Goal: Task Accomplishment & Management: Manage account settings

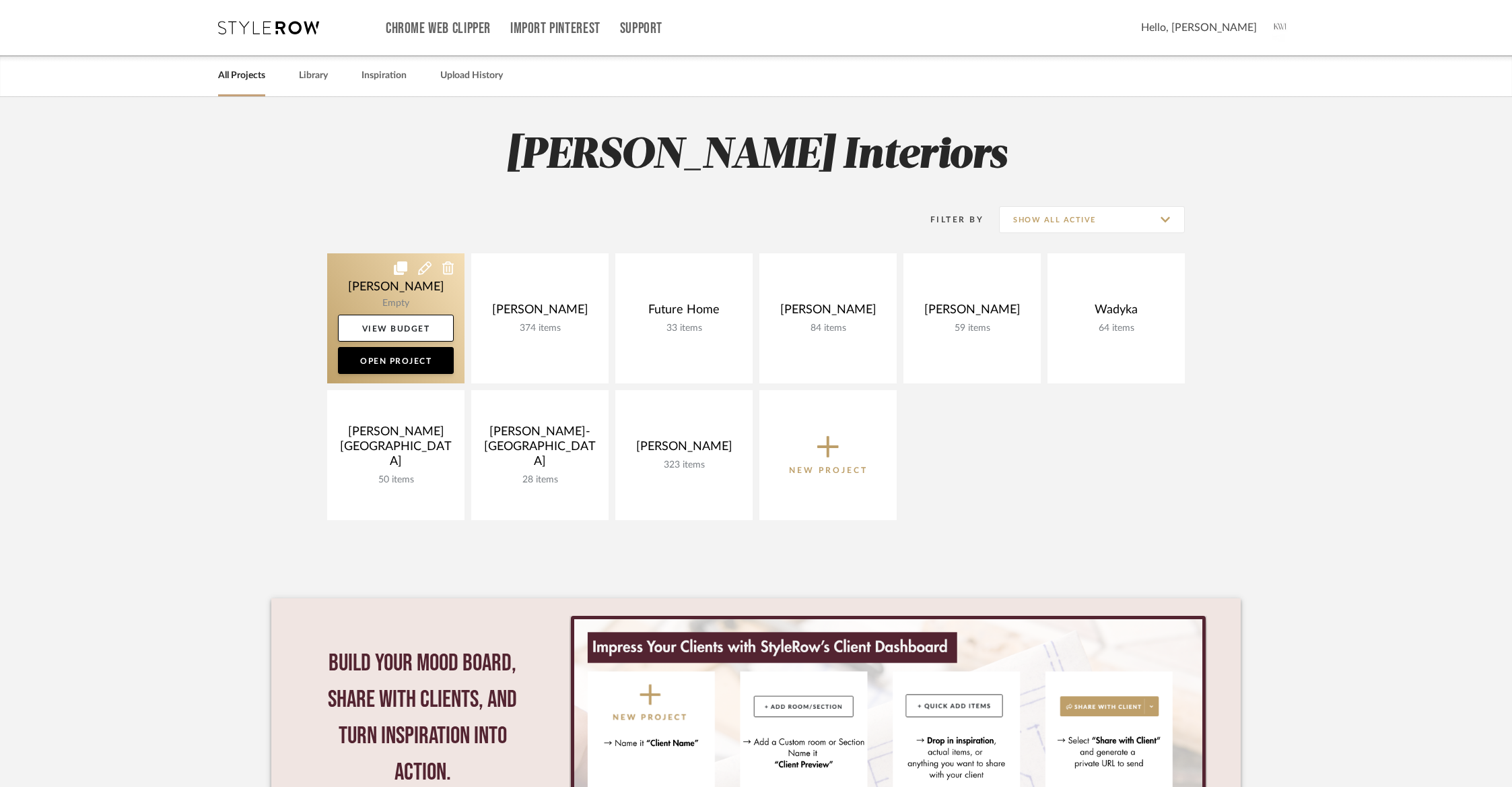
click at [386, 293] on link at bounding box center [395, 318] width 137 height 130
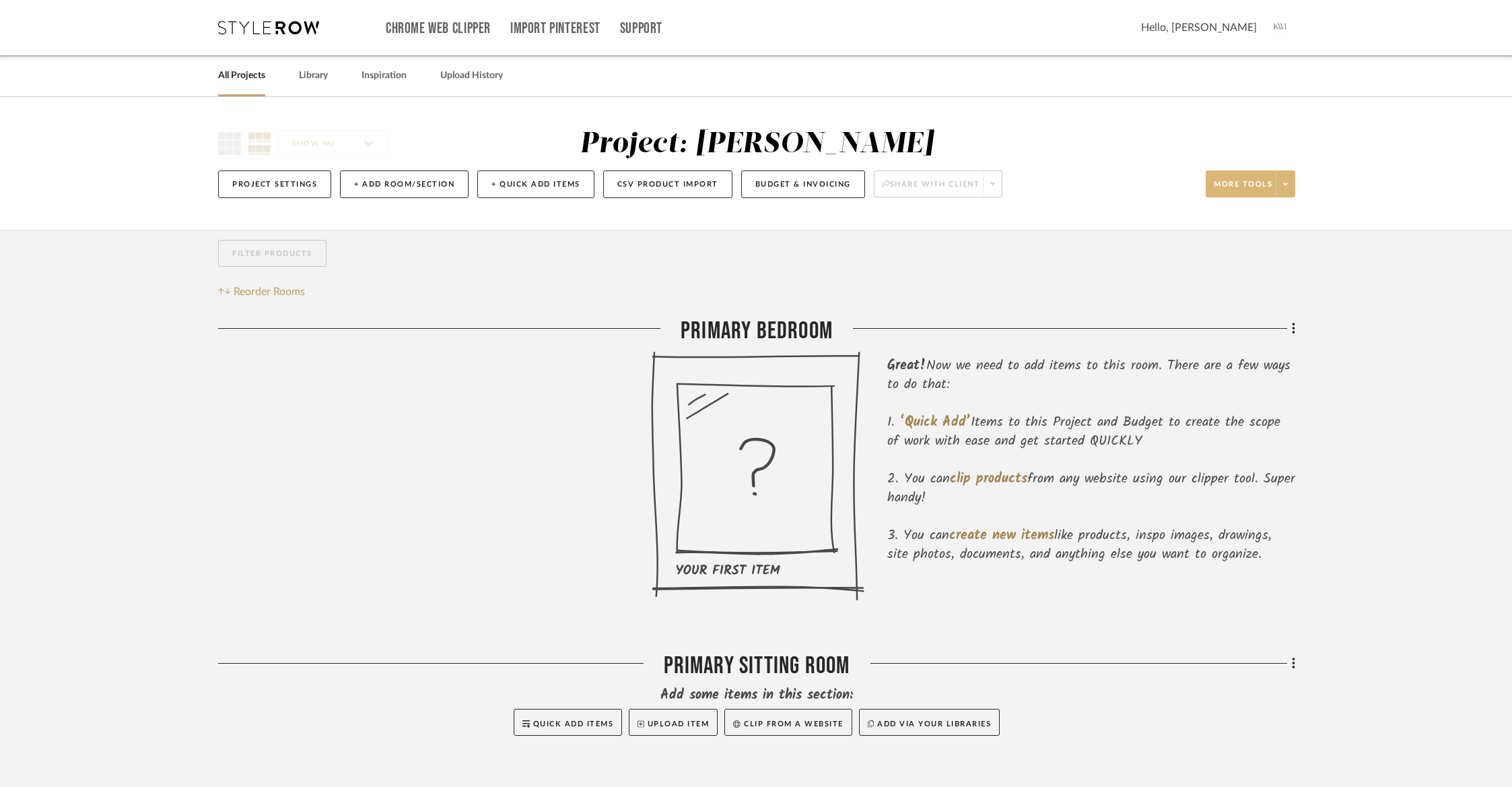
click at [1286, 180] on icon at bounding box center [1286, 183] width 5 height 8
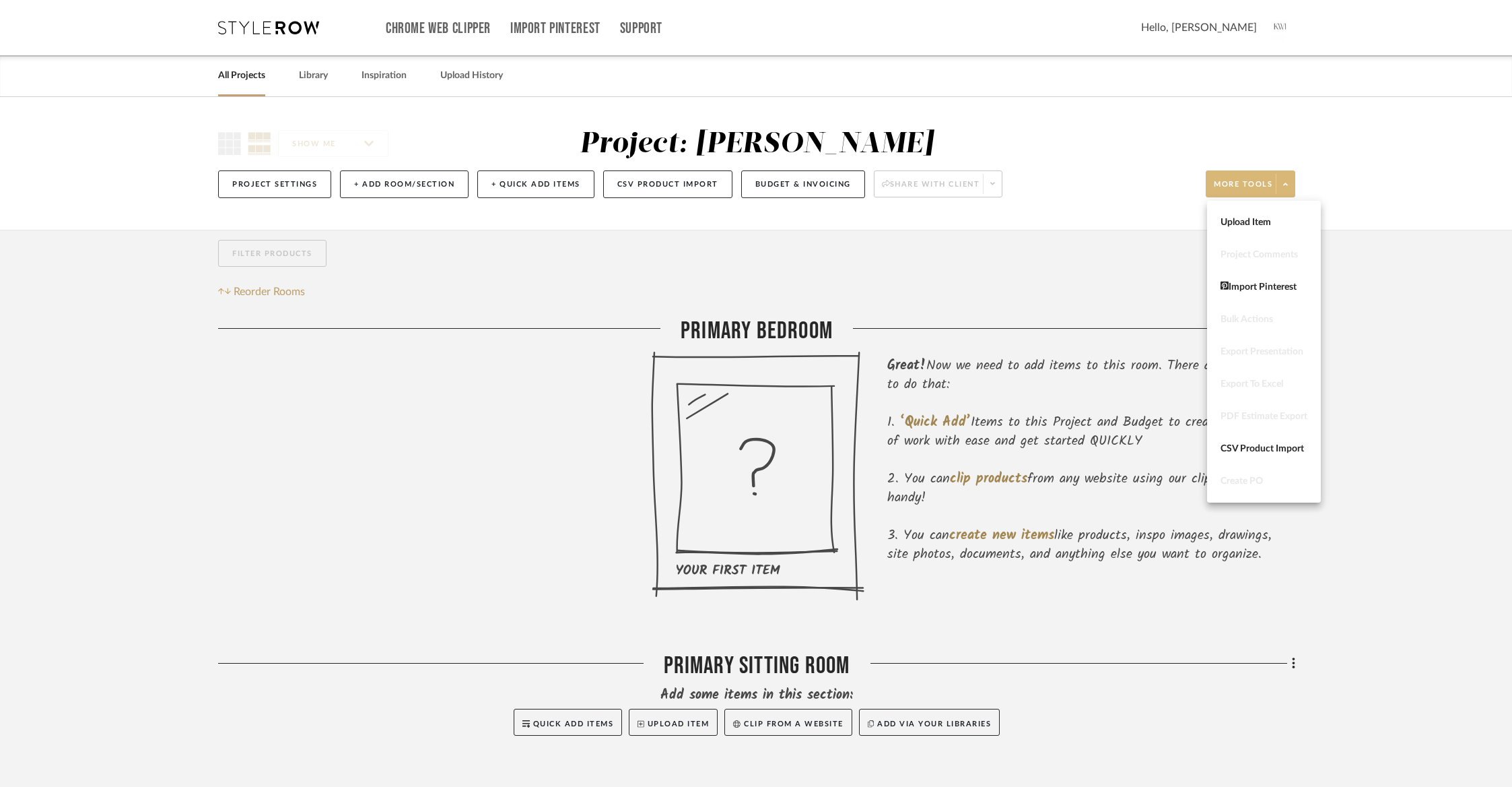
click at [268, 176] on div at bounding box center [756, 393] width 1512 height 787
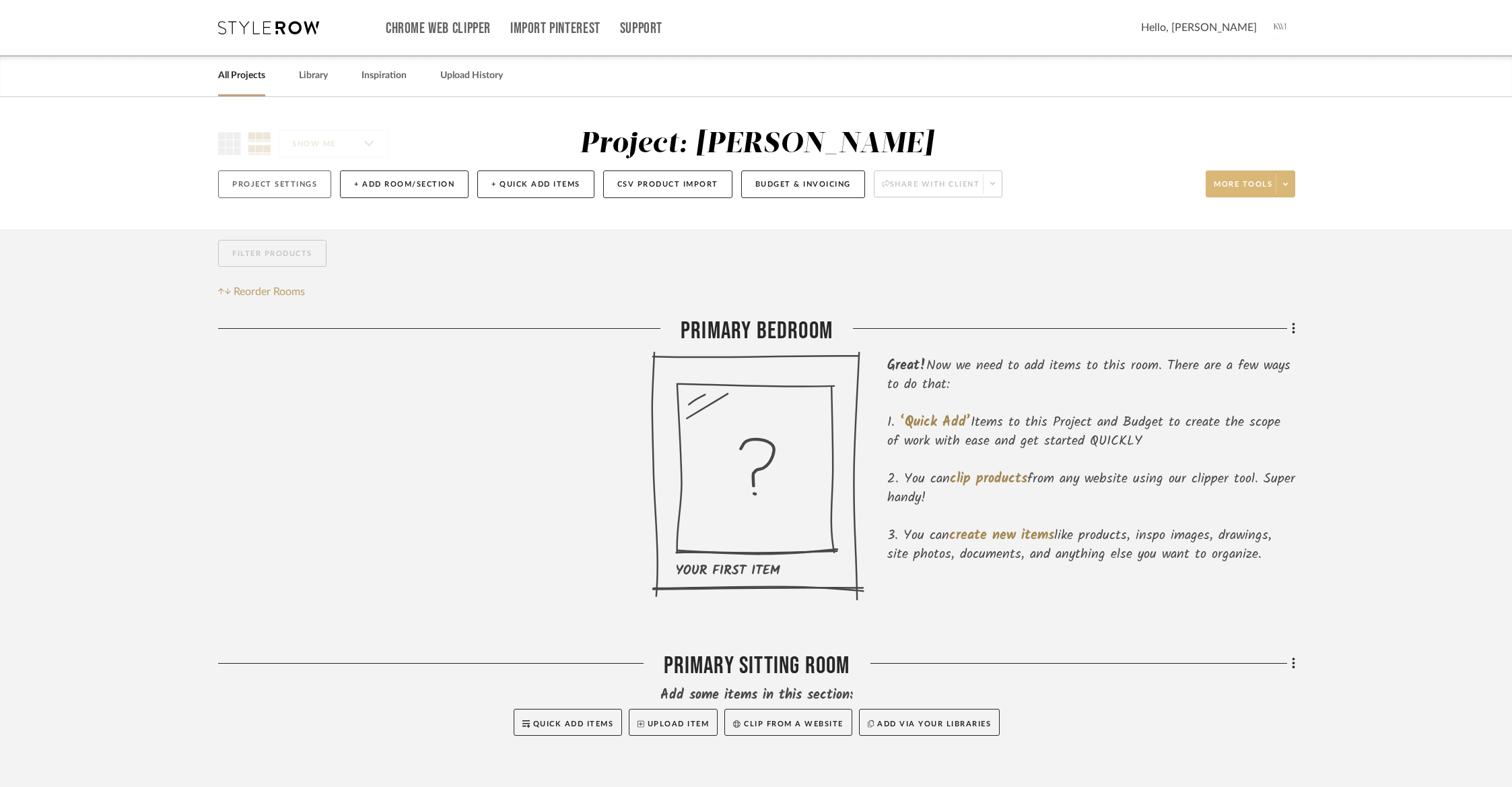
click at [268, 186] on button "Project Settings" at bounding box center [274, 183] width 113 height 28
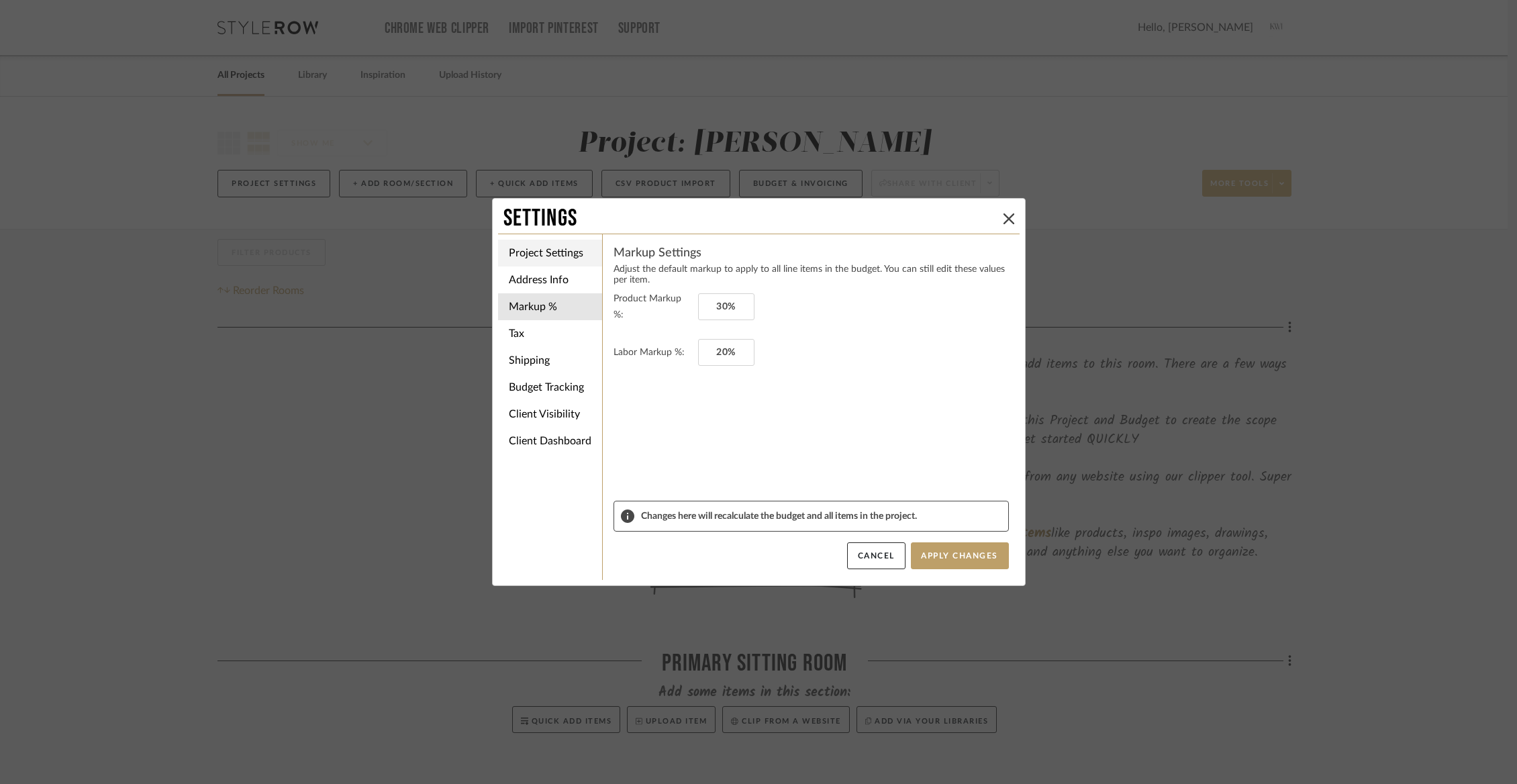
click at [553, 252] on li "Project Settings" at bounding box center [550, 253] width 104 height 27
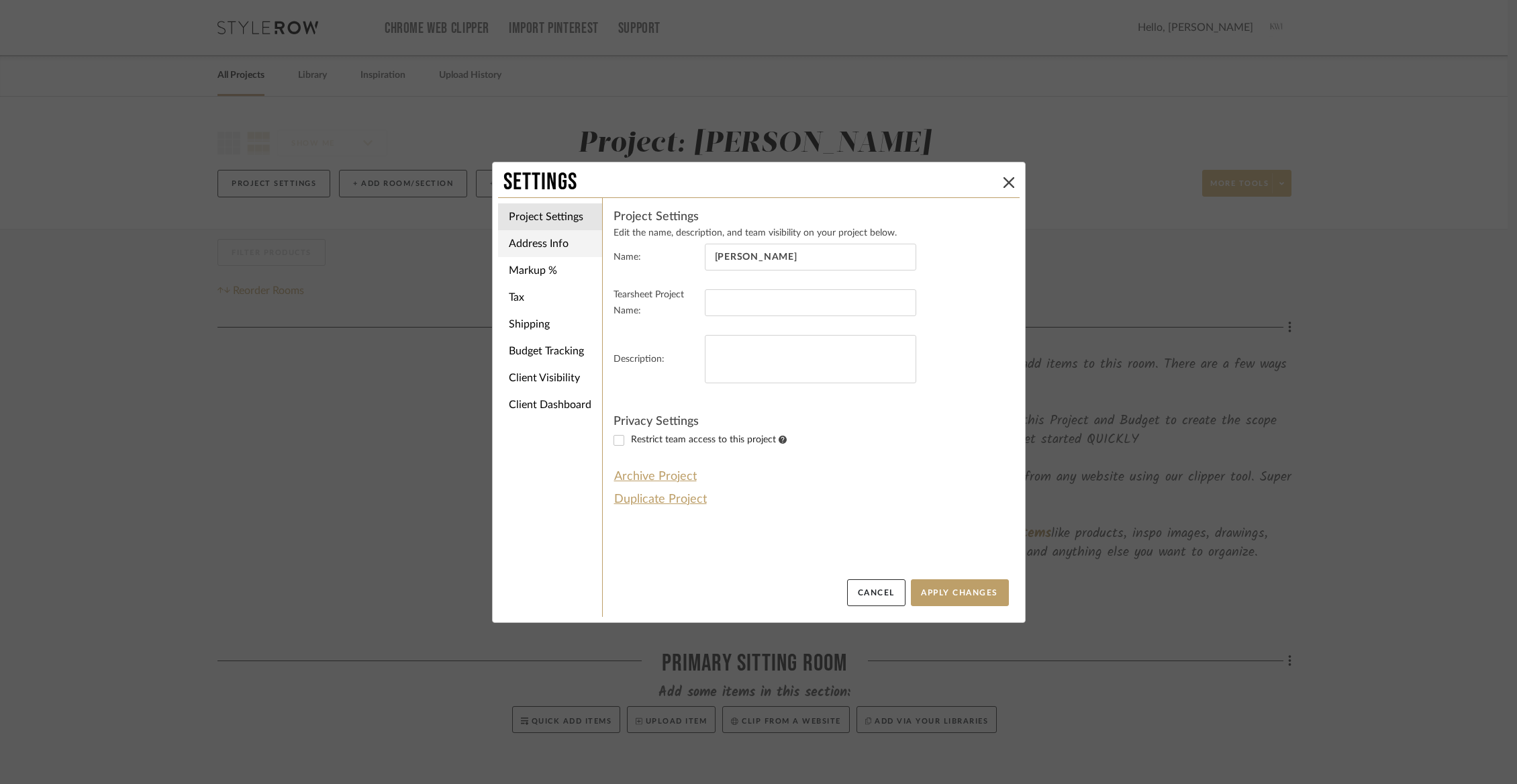
click at [549, 245] on li "Address Info" at bounding box center [550, 243] width 104 height 27
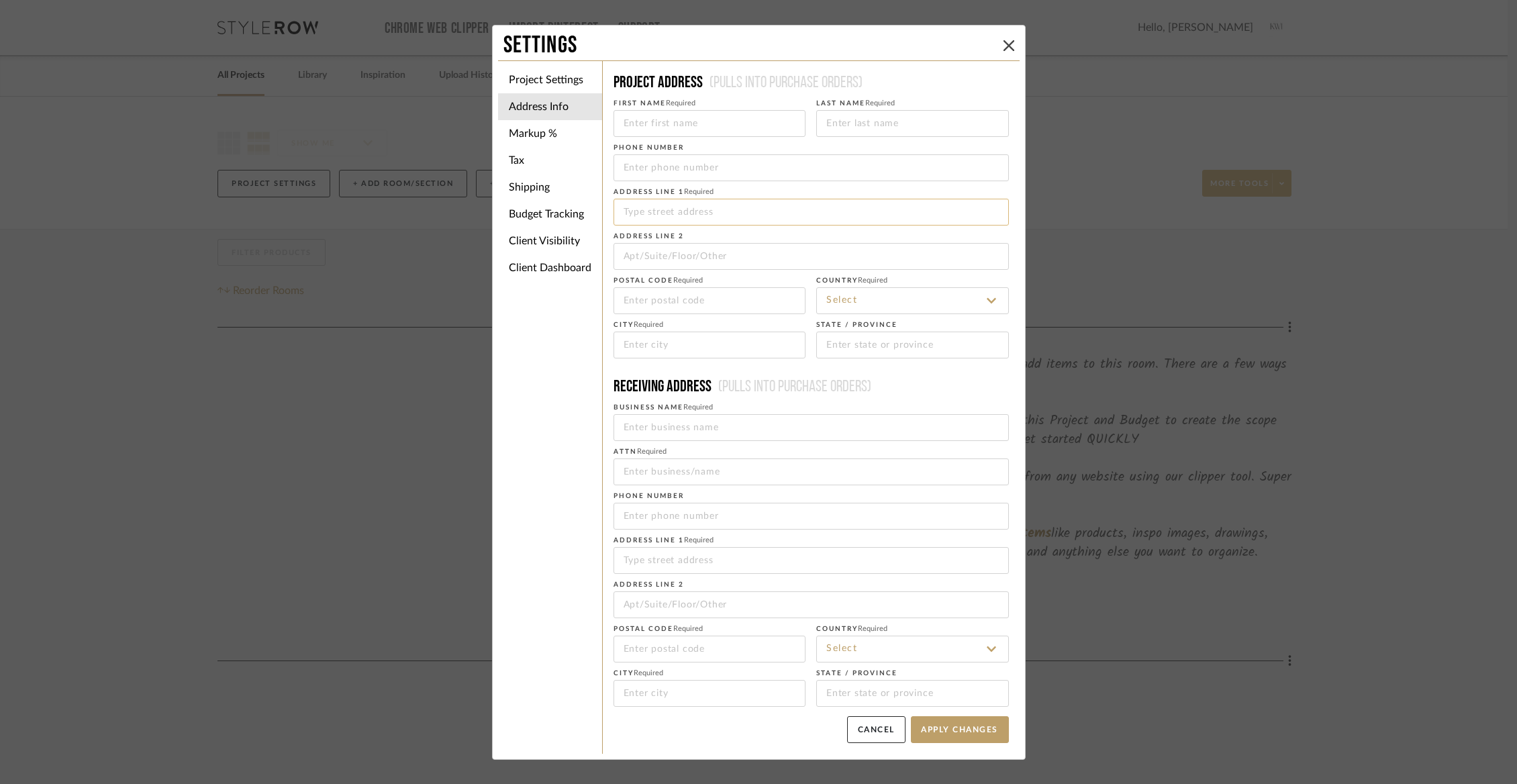
click at [650, 210] on input at bounding box center [810, 212] width 395 height 27
paste input "[STREET_ADDRESS]."
type input "[STREET_ADDRESS]."
click at [435, 415] on div "Settings Project Settings Address Info Markup % Tax Shipping Budget Tracking Cl…" at bounding box center [758, 392] width 1517 height 784
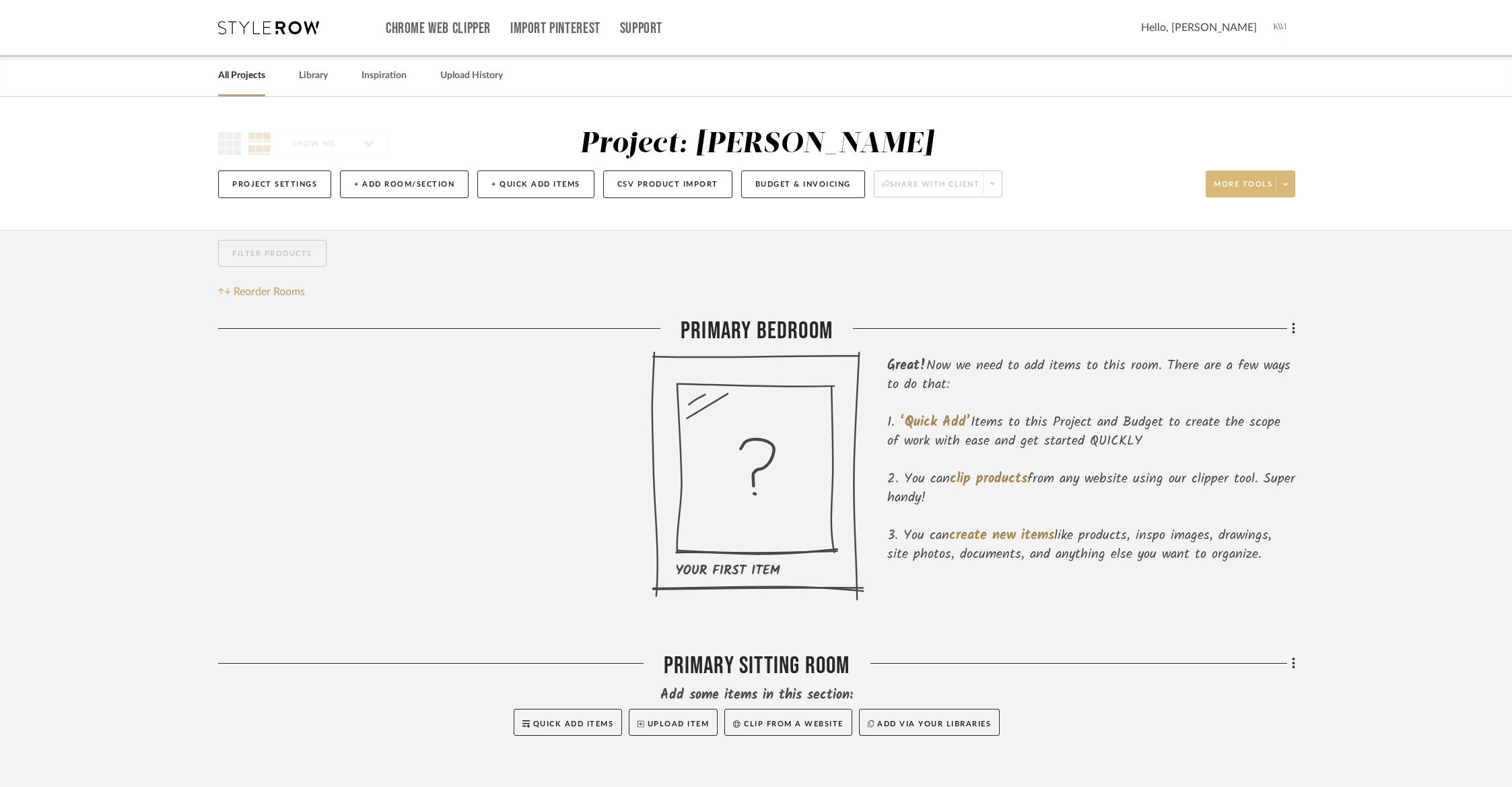
click at [247, 77] on link "All Projects" at bounding box center [241, 76] width 47 height 19
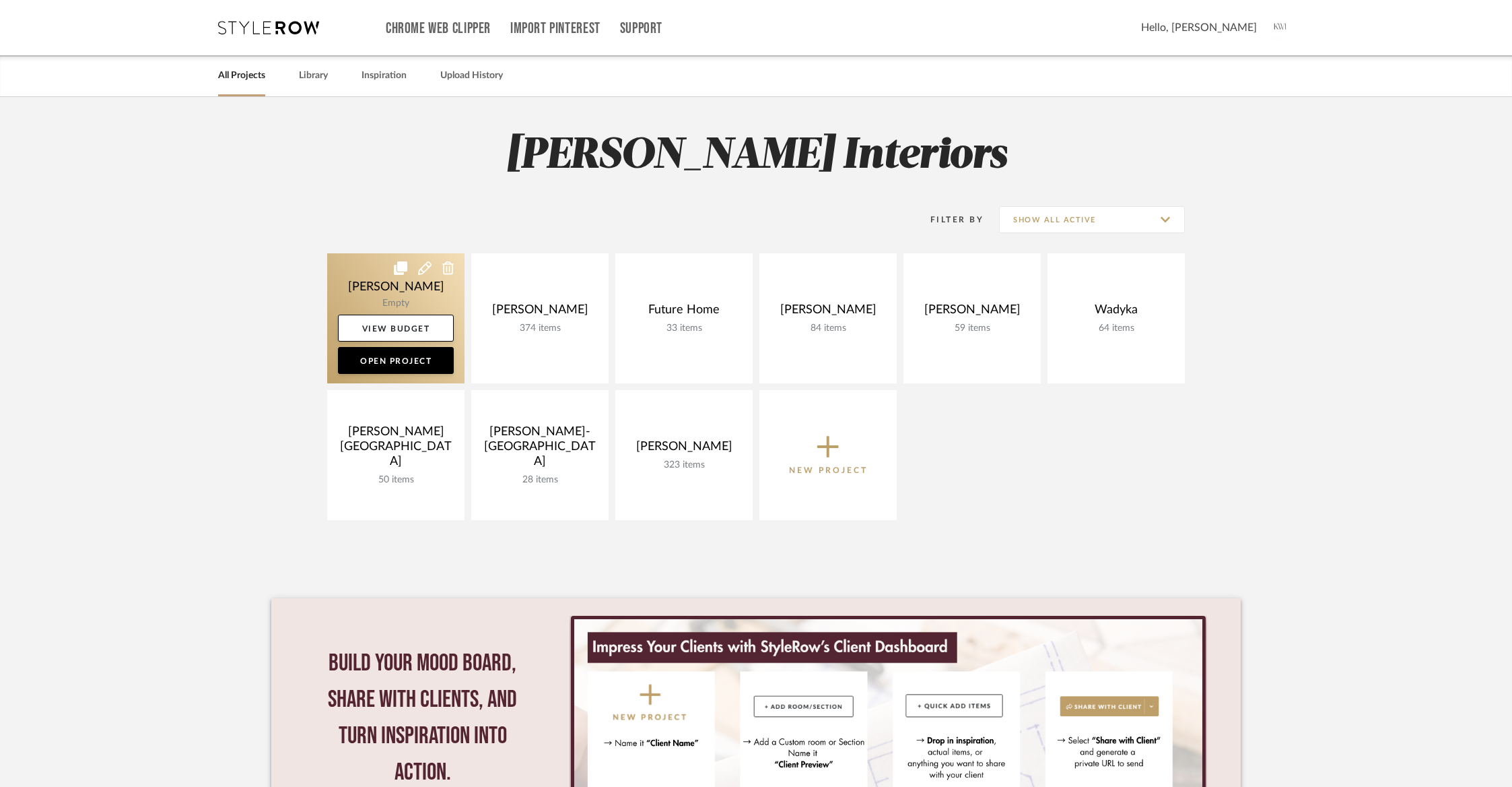
click at [417, 280] on link at bounding box center [395, 318] width 137 height 130
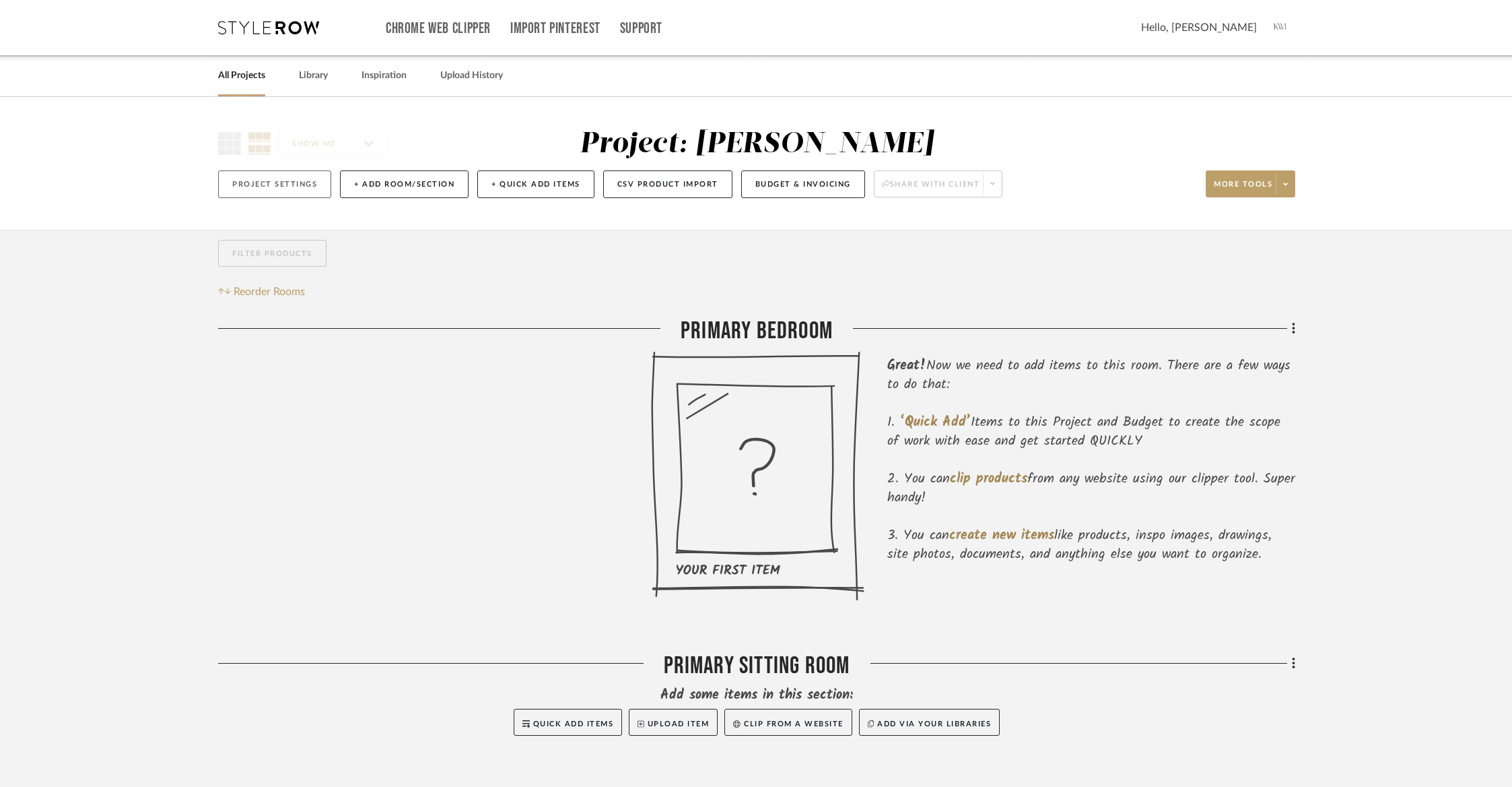
click at [267, 188] on button "Project Settings" at bounding box center [274, 183] width 113 height 28
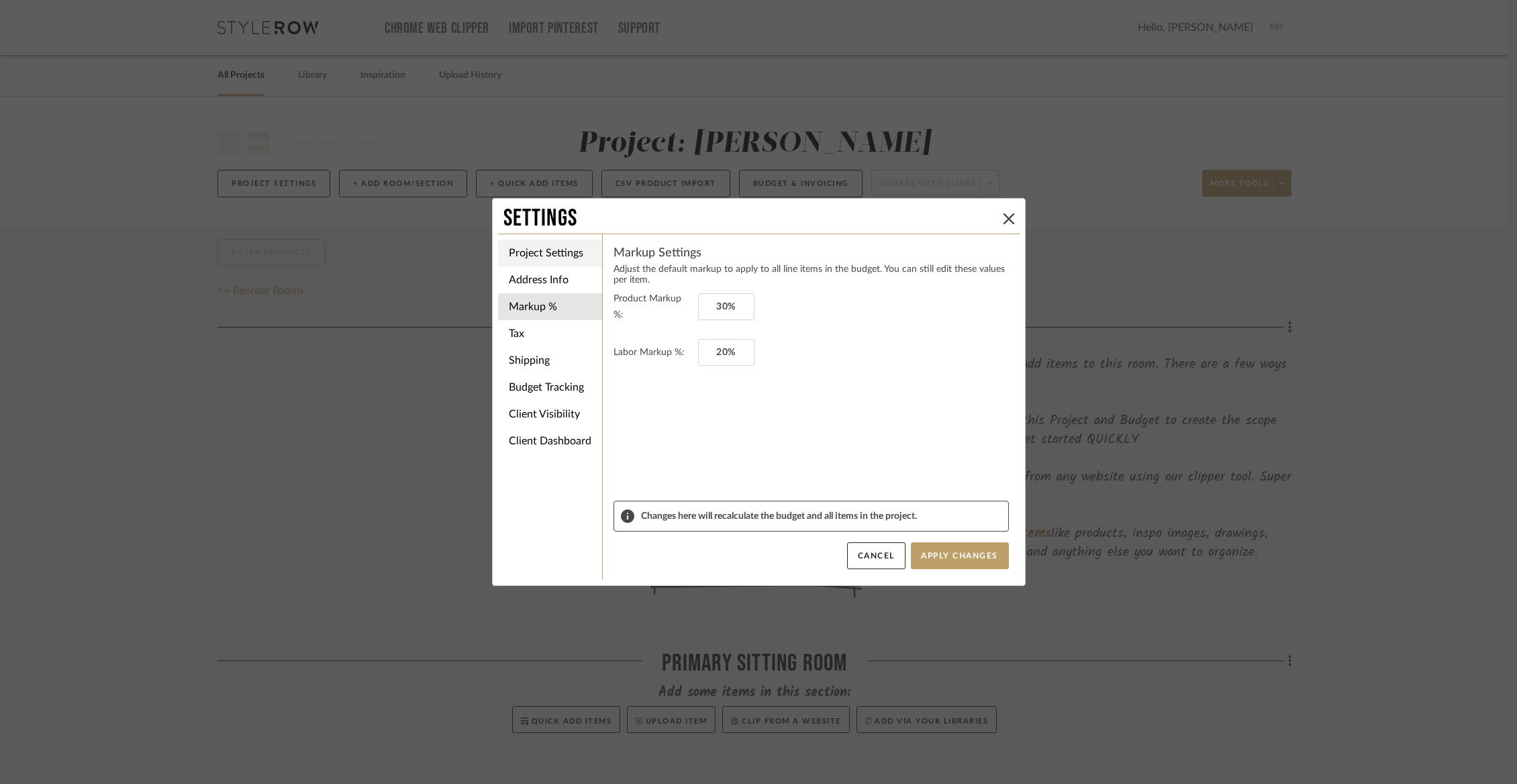
click at [535, 260] on li "Project Settings" at bounding box center [550, 253] width 104 height 27
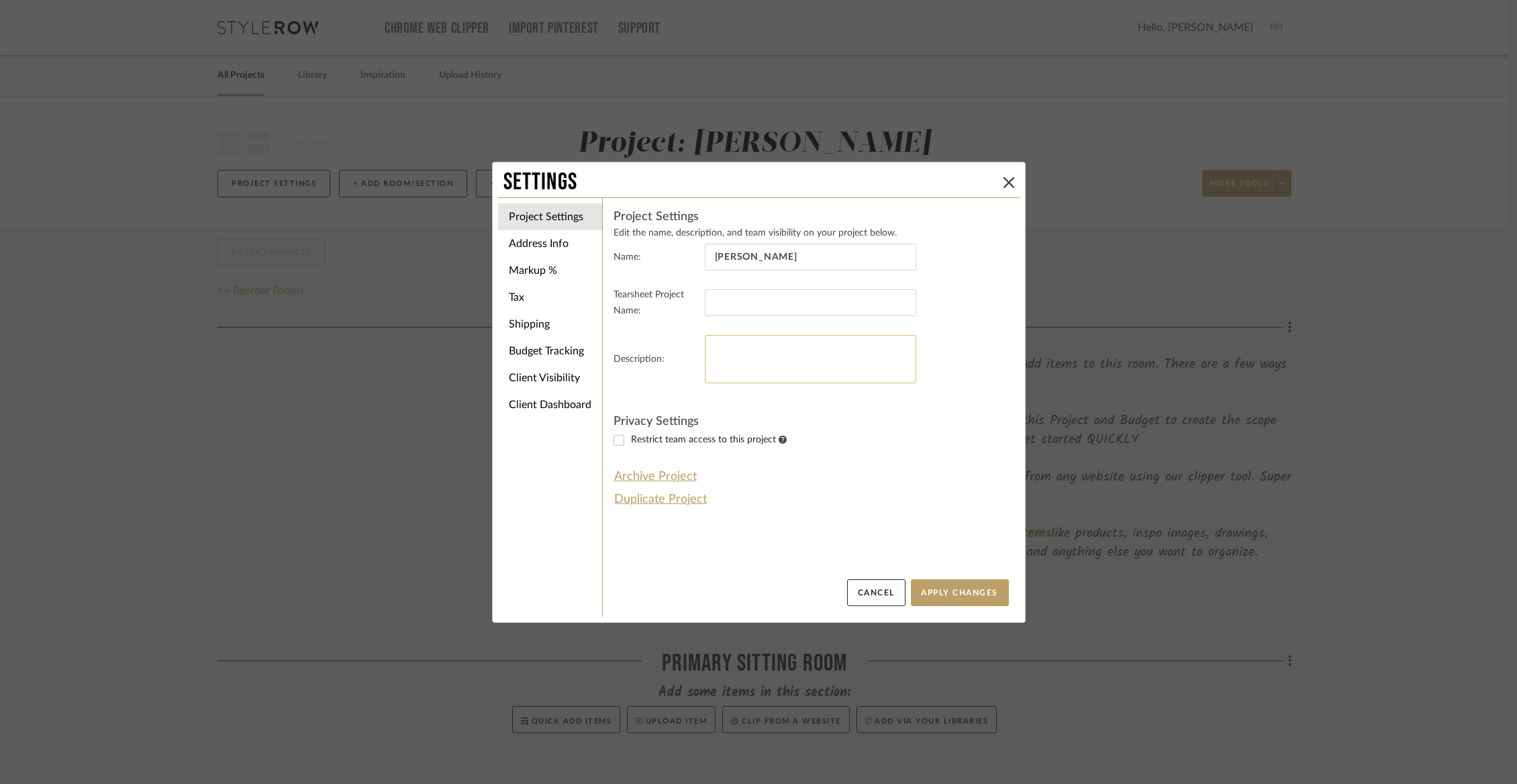
click at [737, 354] on textarea at bounding box center [810, 359] width 211 height 49
paste textarea "[STREET_ADDRESS]."
type textarea "[STREET_ADDRESS]"
click at [839, 469] on div "Project Settings Edit the name, description, and team visibility on your projec…" at bounding box center [810, 360] width 395 height 302
click at [522, 241] on li "Address Info" at bounding box center [550, 243] width 104 height 27
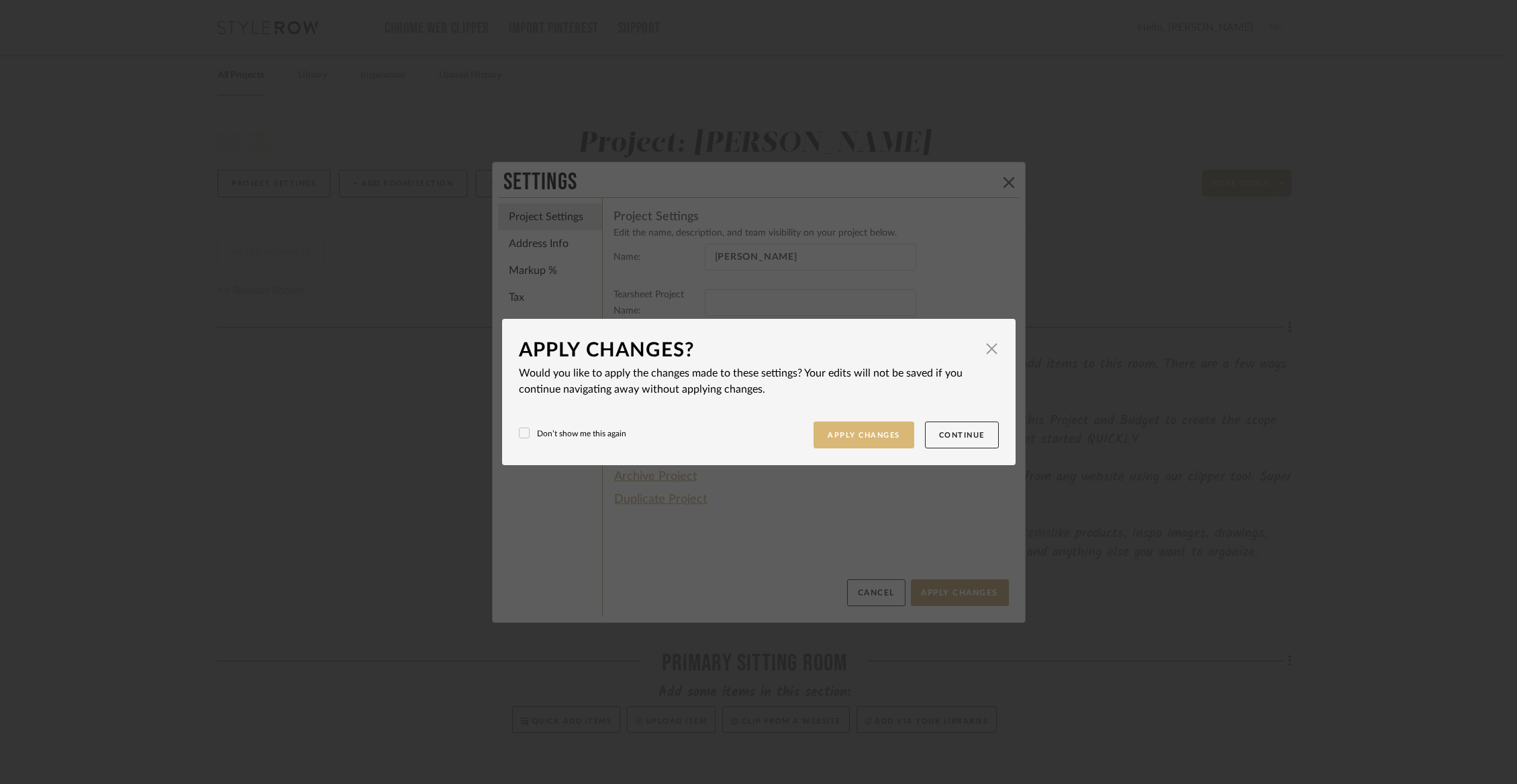
click at [882, 439] on button "Apply Changes" at bounding box center [864, 435] width 101 height 28
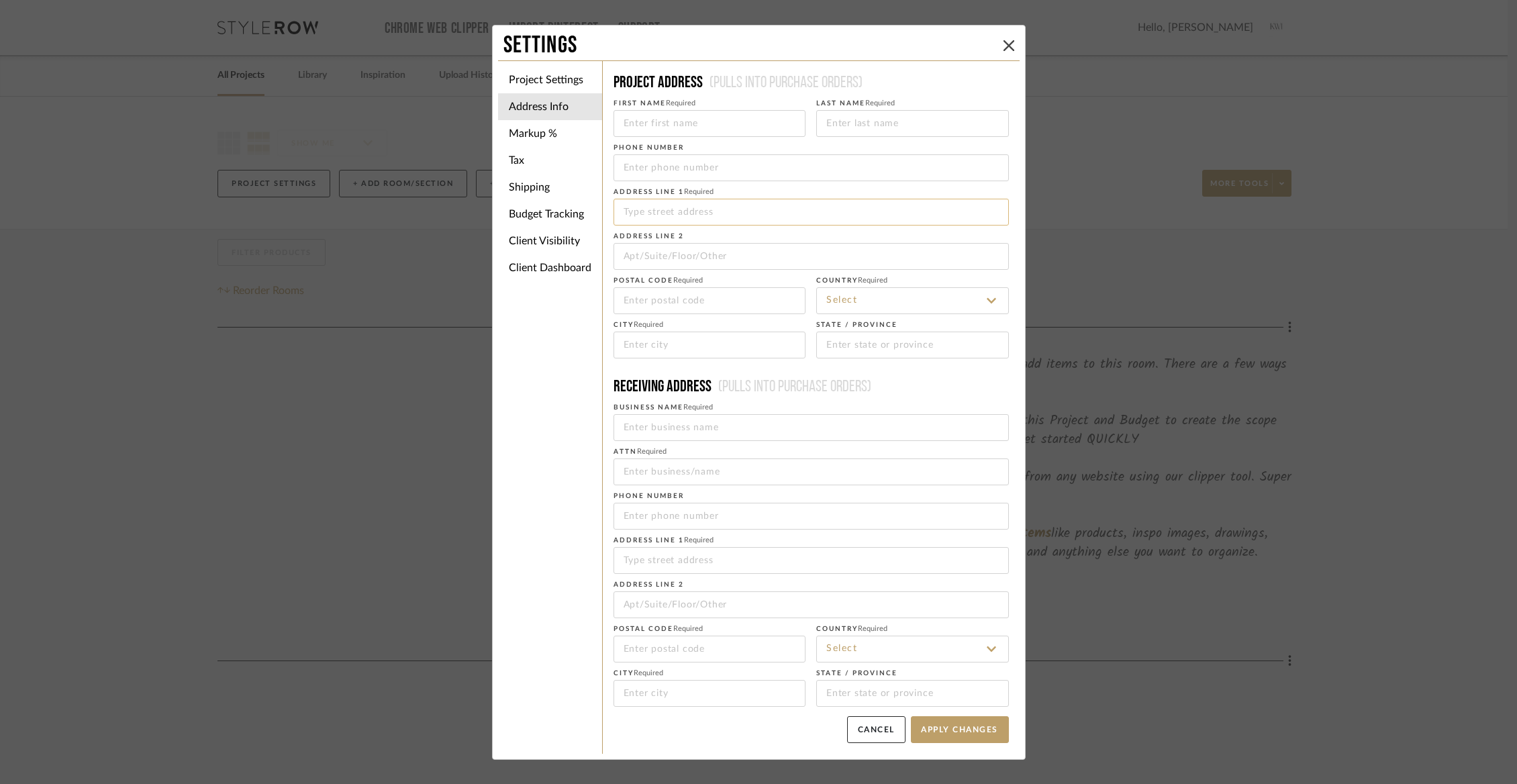
click at [662, 199] on input at bounding box center [810, 212] width 395 height 27
paste input "[STREET_ADDRESS]."
type input "[STREET_ADDRESS]"
click at [1003, 44] on icon at bounding box center [1008, 45] width 11 height 11
